Goal: Information Seeking & Learning: Learn about a topic

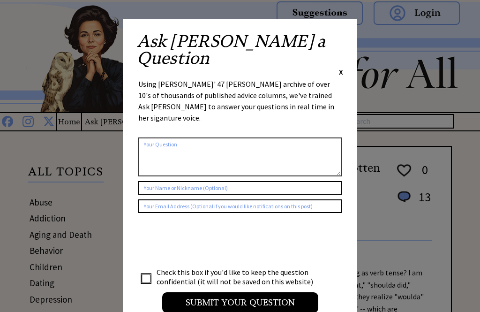
click at [332, 39] on div "Ask Ann a Question X" at bounding box center [240, 55] width 206 height 44
click at [334, 34] on div "Ask Ann a Question X" at bounding box center [240, 55] width 206 height 44
click at [341, 67] on span "X" at bounding box center [341, 71] width 4 height 9
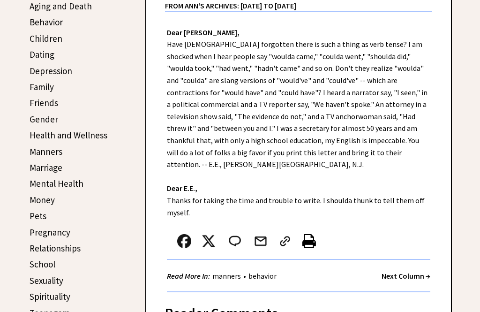
scroll to position [228, 0]
click at [37, 203] on link "Money" at bounding box center [42, 199] width 25 height 11
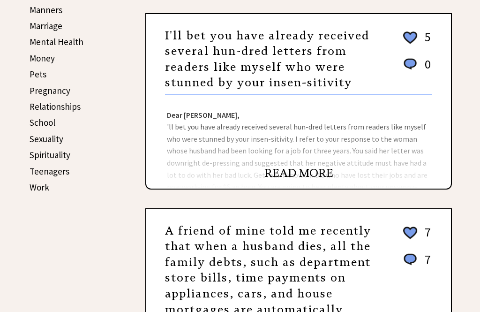
scroll to position [370, 0]
click at [43, 109] on link "Relationships" at bounding box center [55, 106] width 51 height 11
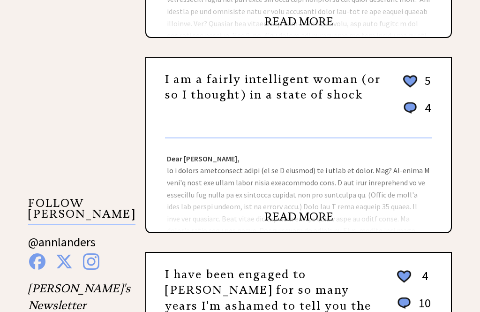
scroll to position [716, 0]
click at [281, 217] on link "READ MORE" at bounding box center [298, 217] width 69 height 14
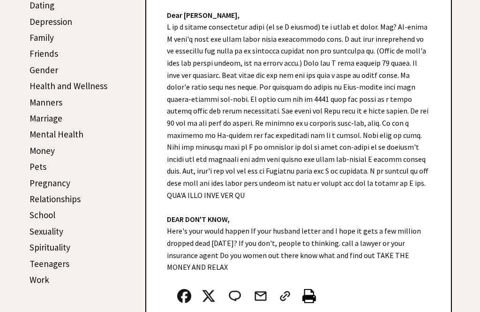
scroll to position [277, 0]
click at [48, 200] on link "Relationships" at bounding box center [55, 199] width 51 height 11
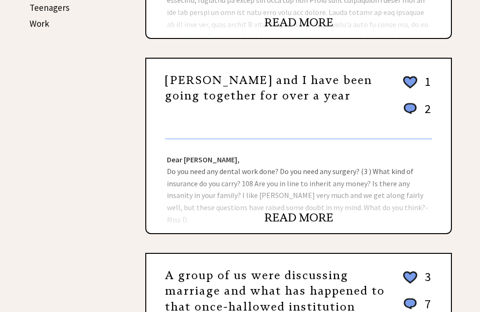
scroll to position [532, 0]
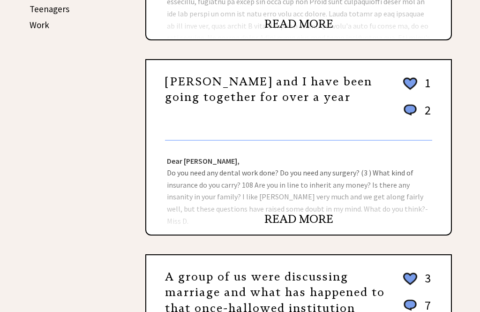
click at [285, 212] on link "READ MORE" at bounding box center [298, 219] width 69 height 14
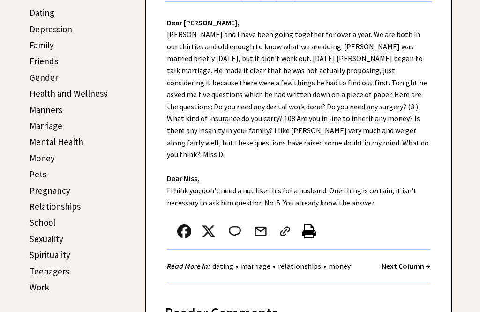
scroll to position [270, 0]
click at [49, 206] on link "Relationships" at bounding box center [55, 205] width 51 height 11
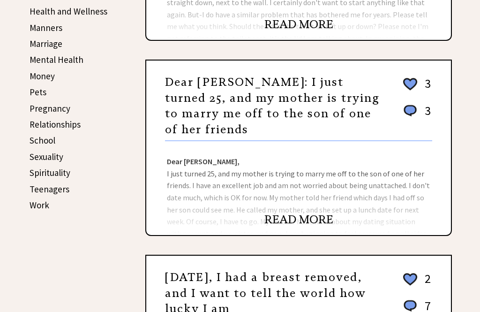
scroll to position [351, 0]
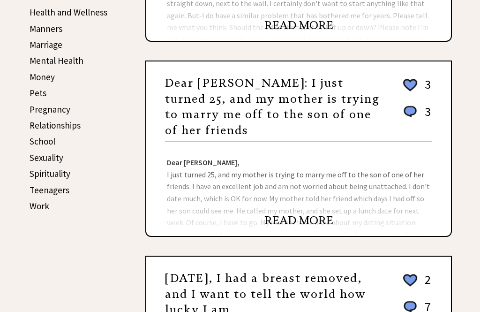
click at [34, 141] on link "School" at bounding box center [43, 140] width 26 height 11
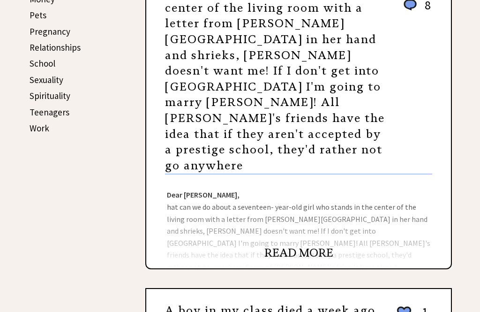
scroll to position [429, 0]
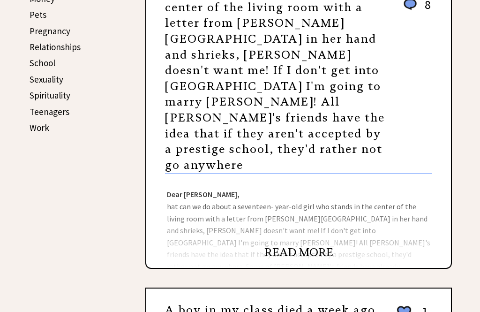
click at [40, 65] on link "School" at bounding box center [43, 62] width 26 height 11
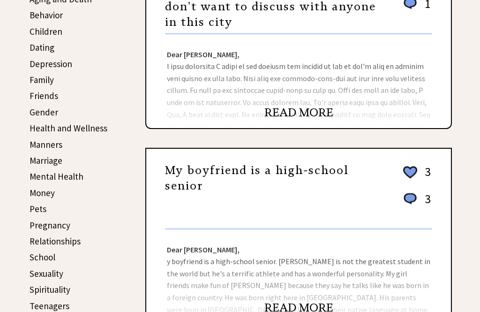
scroll to position [235, 0]
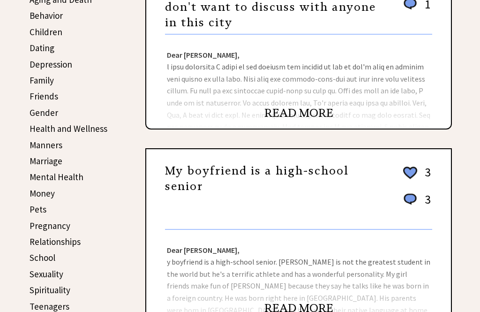
click at [40, 52] on link "Dating" at bounding box center [42, 47] width 25 height 11
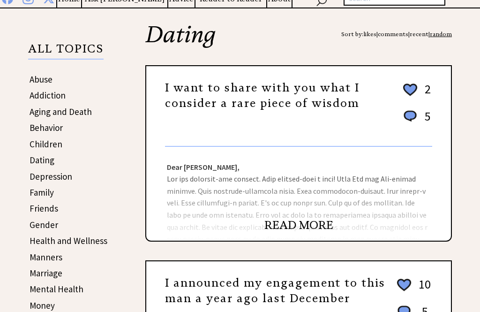
scroll to position [124, 0]
